Goal: Information Seeking & Learning: Find specific fact

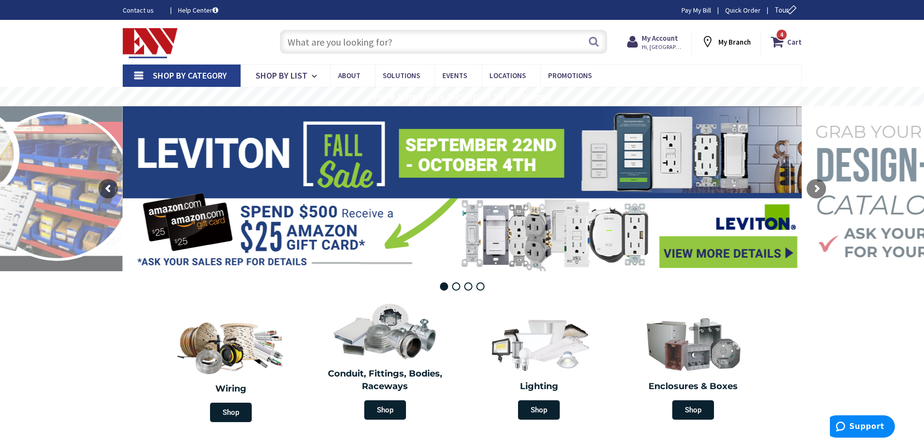
click at [448, 46] on input "text" at bounding box center [443, 42] width 327 height 24
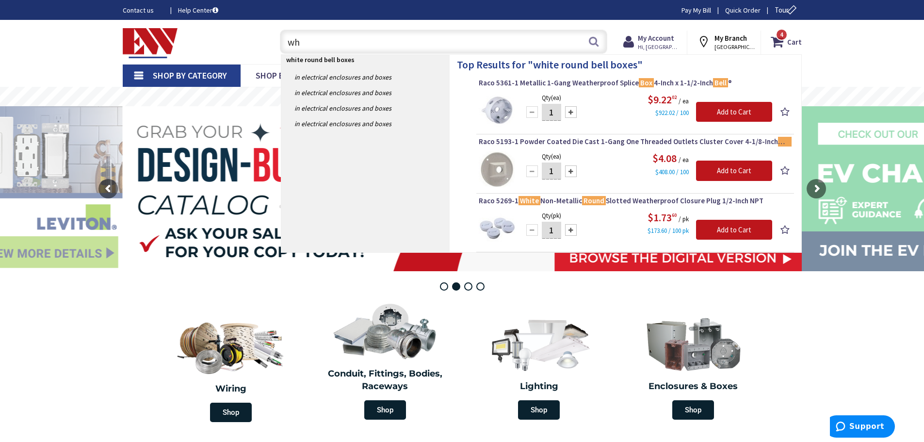
type input "w"
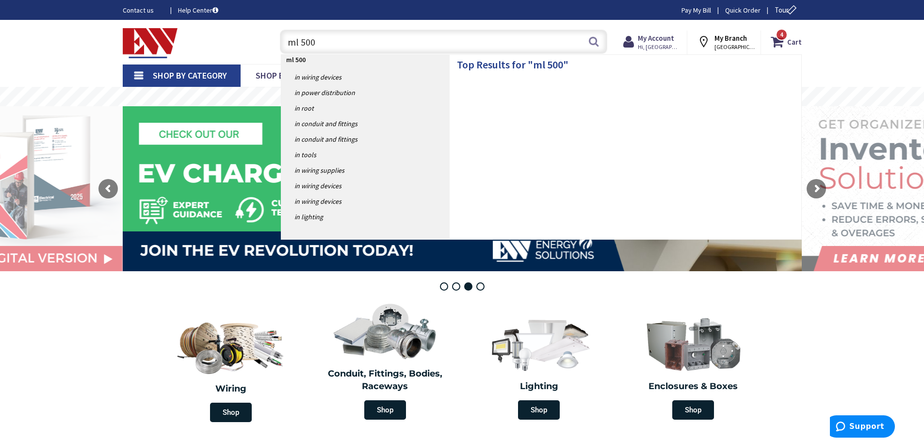
type input "ml 500 w"
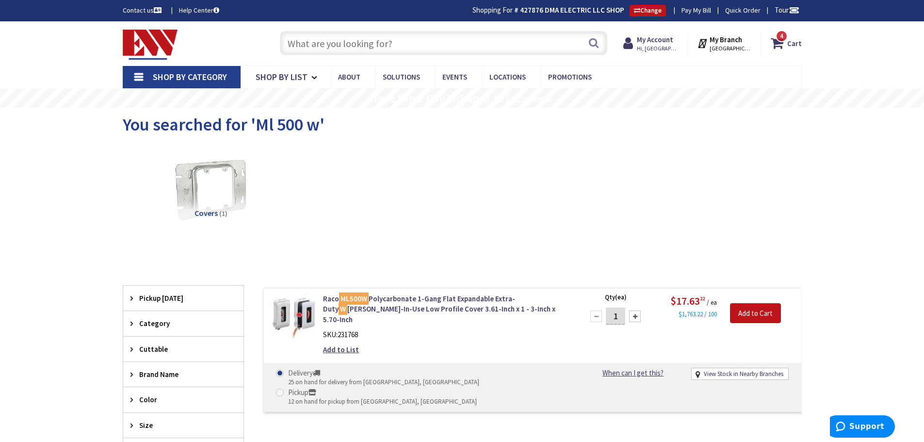
click at [336, 40] on input "text" at bounding box center [443, 43] width 327 height 24
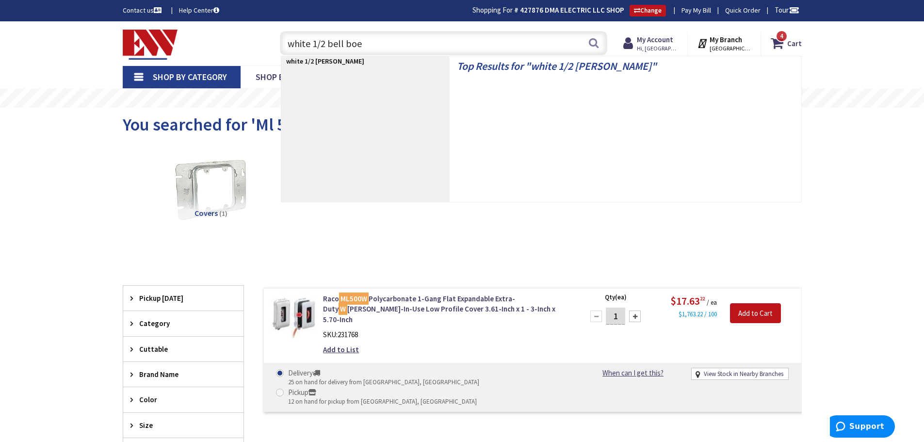
type input "white 1/2 bell boes"
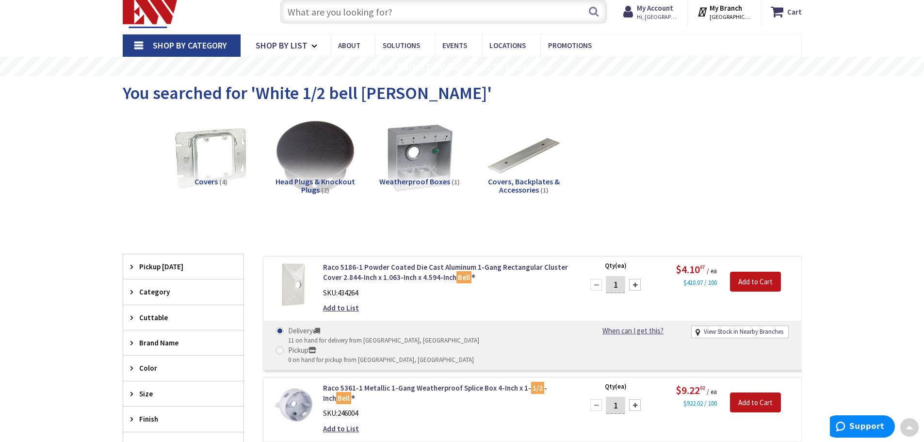
scroll to position [32, 0]
click at [334, 23] on input "text" at bounding box center [443, 12] width 327 height 24
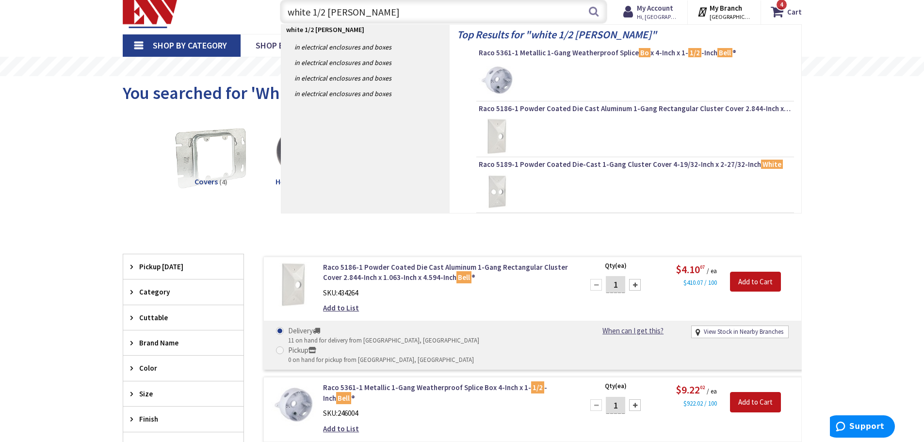
type input "white 1/2 bell box"
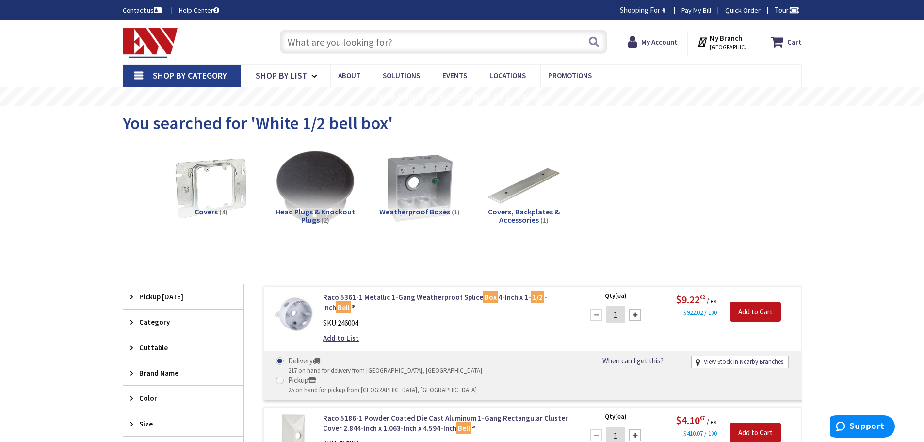
click at [362, 42] on input "text" at bounding box center [443, 42] width 327 height 24
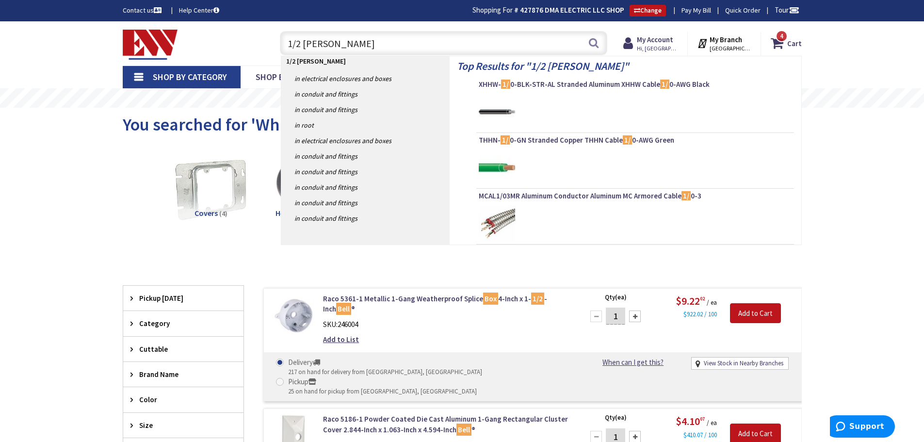
type input "1/2 bell box"
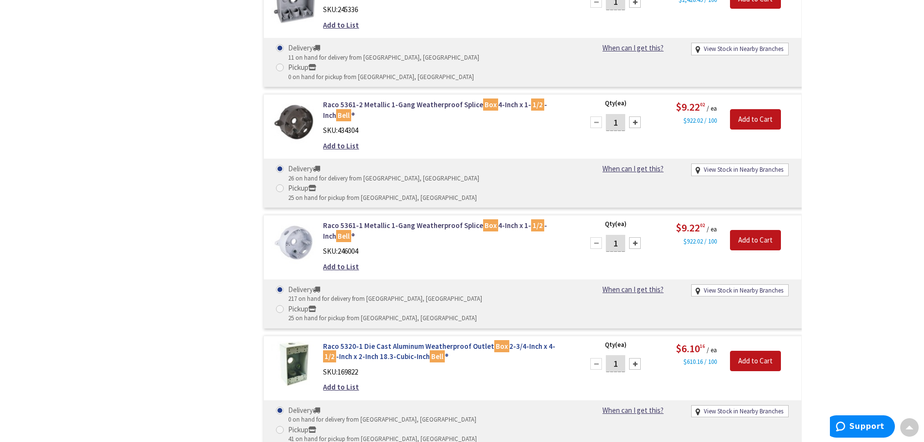
scroll to position [1117, 0]
drag, startPoint x: 363, startPoint y: 199, endPoint x: 340, endPoint y: 200, distance: 23.3
click at [340, 367] on div "SKU: 169822" at bounding box center [446, 372] width 247 height 10
copy span "169822"
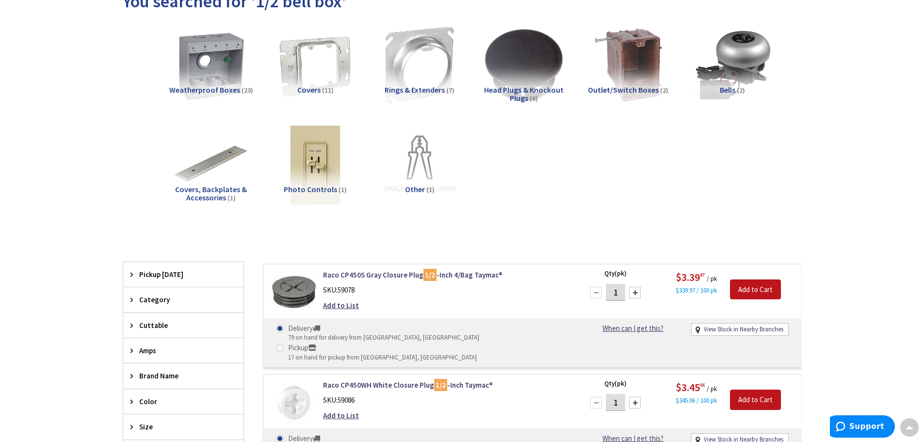
scroll to position [1, 0]
